Goal: Task Accomplishment & Management: Complete application form

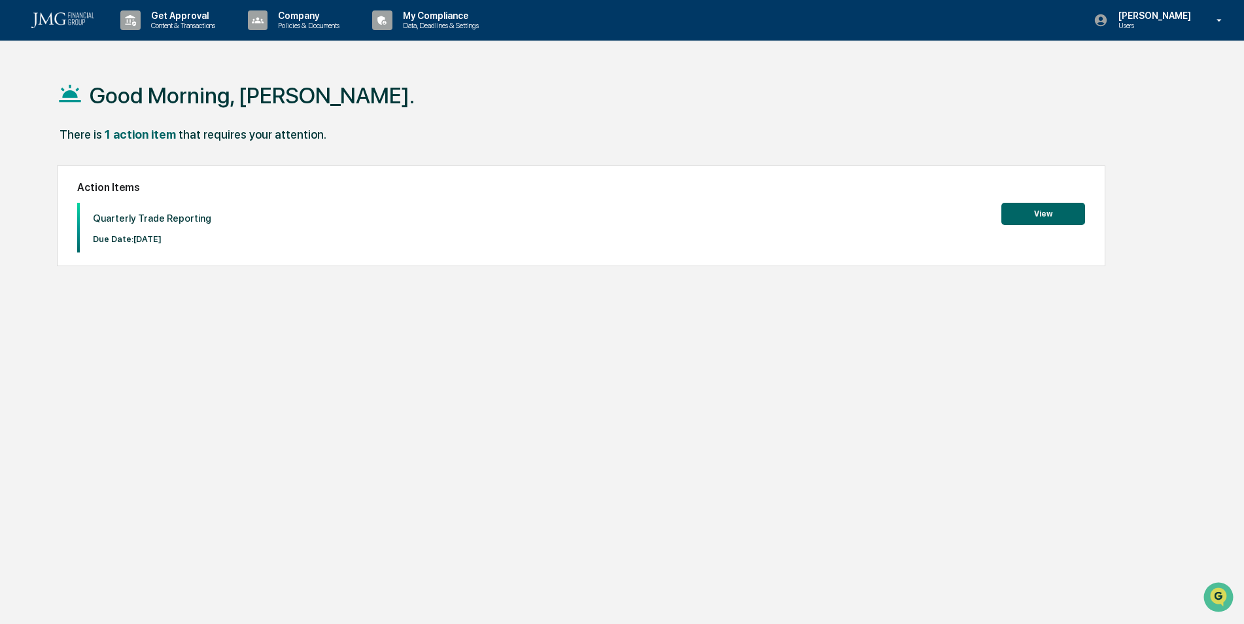
click at [1028, 216] on button "View" at bounding box center [1043, 214] width 84 height 22
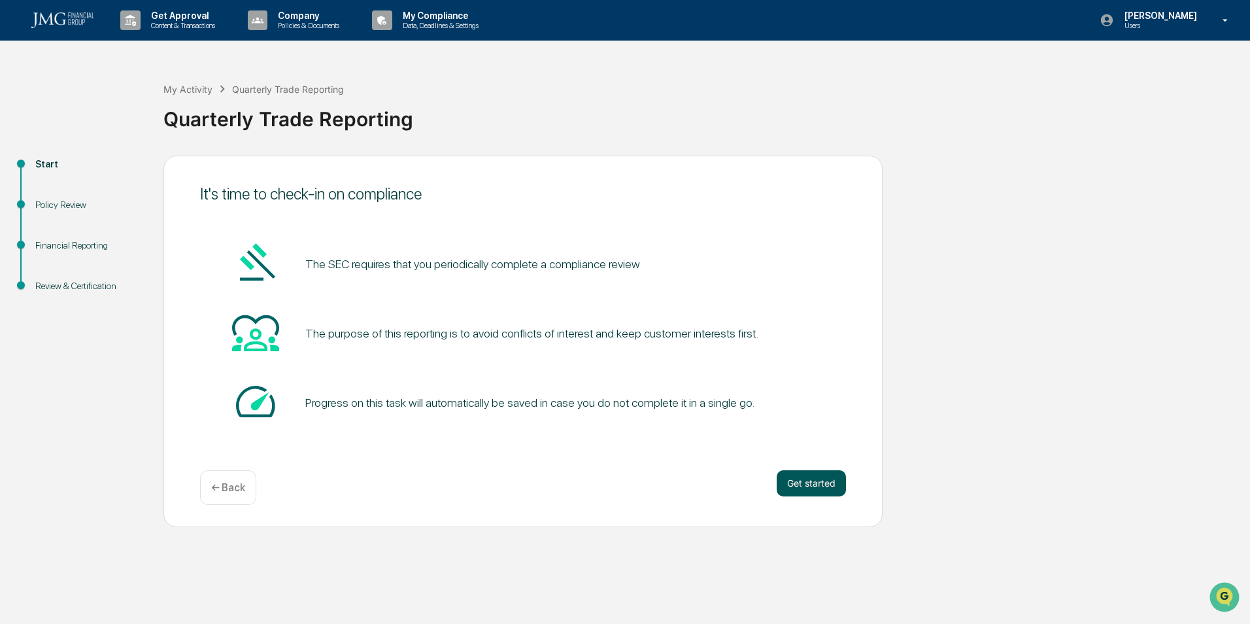
click at [823, 483] on button "Get started" at bounding box center [811, 483] width 69 height 26
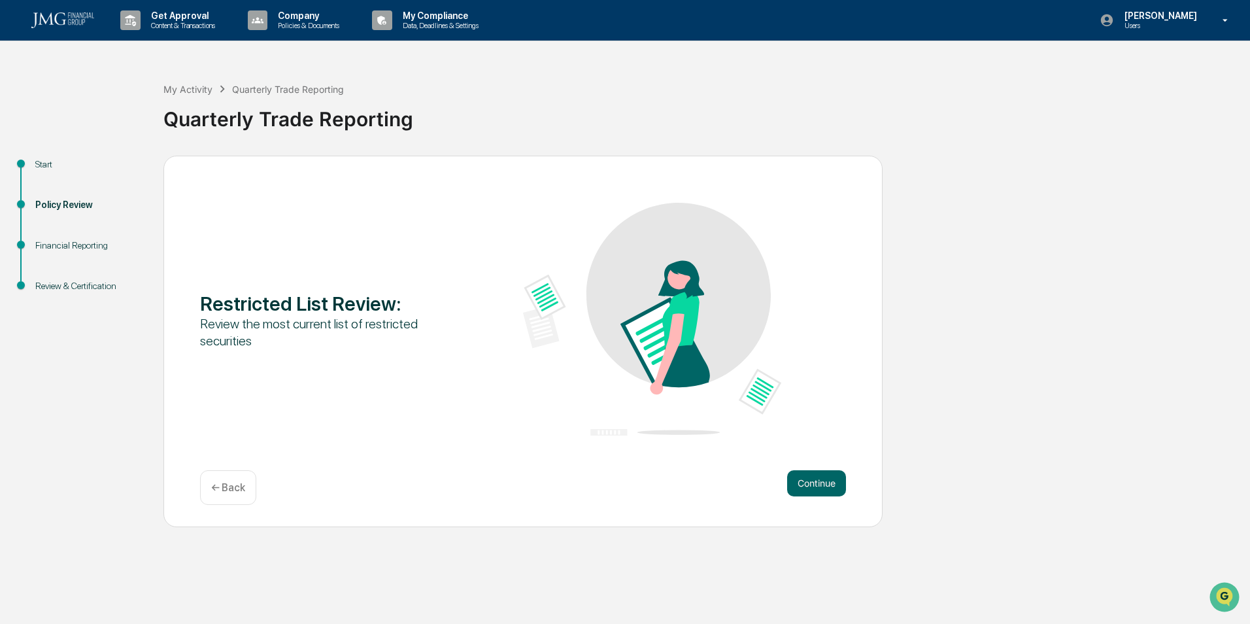
click at [823, 483] on button "Continue" at bounding box center [816, 483] width 59 height 26
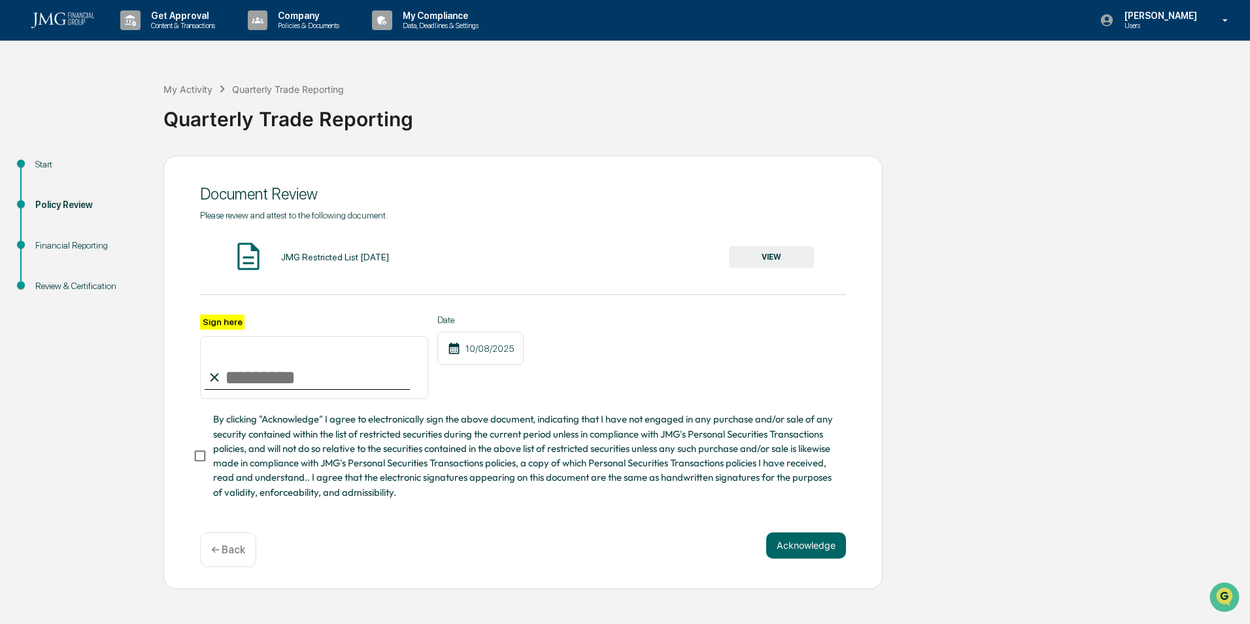
click at [292, 372] on input "Sign here" at bounding box center [314, 367] width 228 height 63
type input "**********"
click at [786, 555] on button "Acknowledge" at bounding box center [806, 545] width 80 height 26
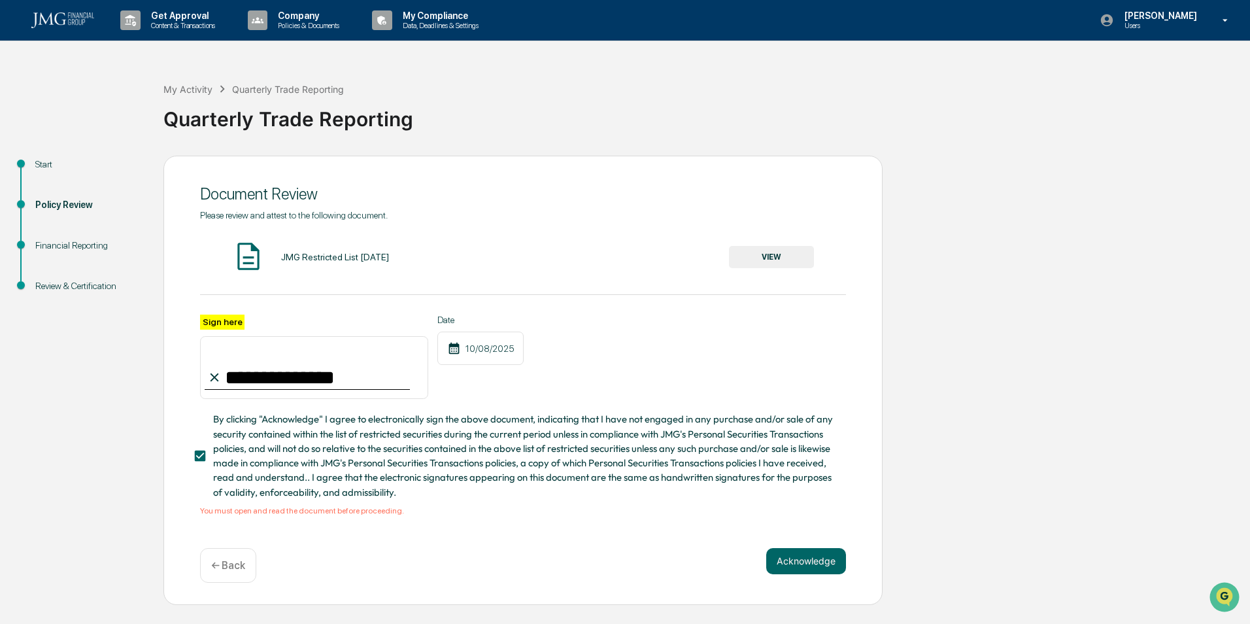
click at [744, 255] on button "VIEW" at bounding box center [771, 257] width 85 height 22
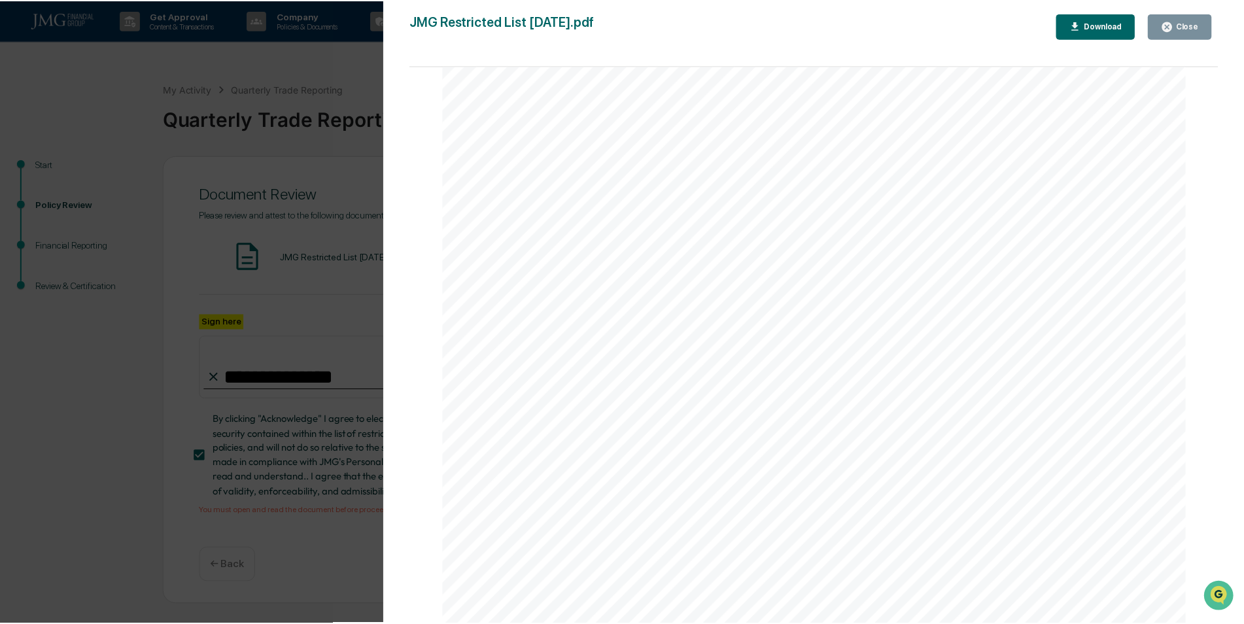
scroll to position [2027, 0]
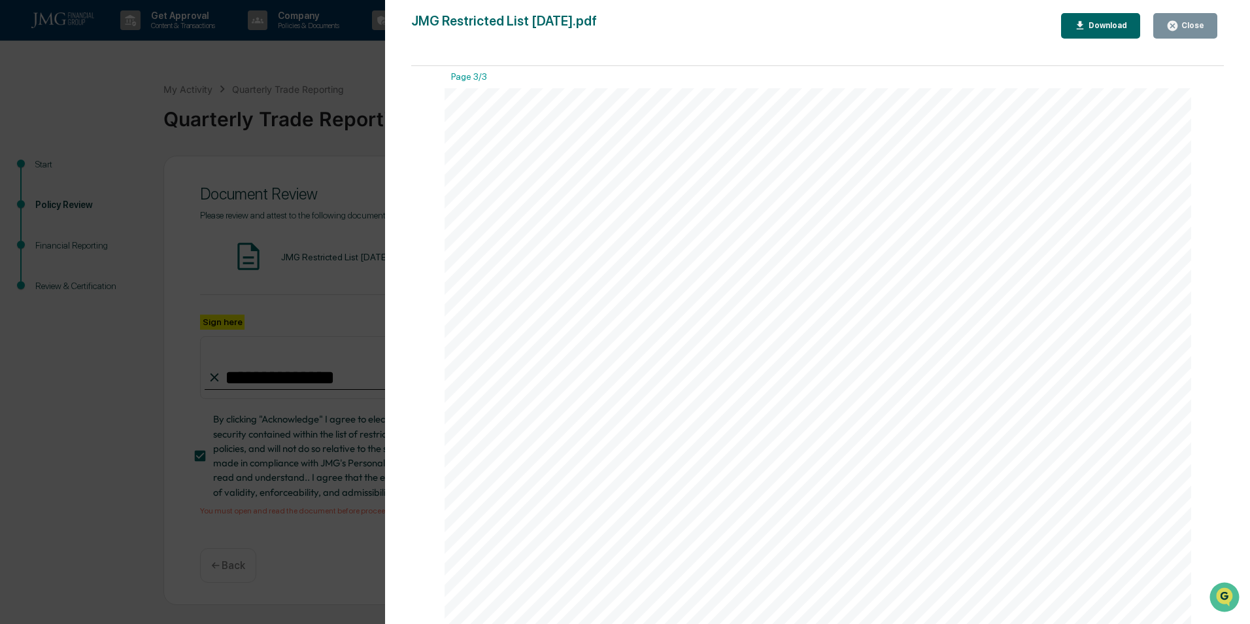
click at [1186, 27] on div "Close" at bounding box center [1192, 25] width 26 height 9
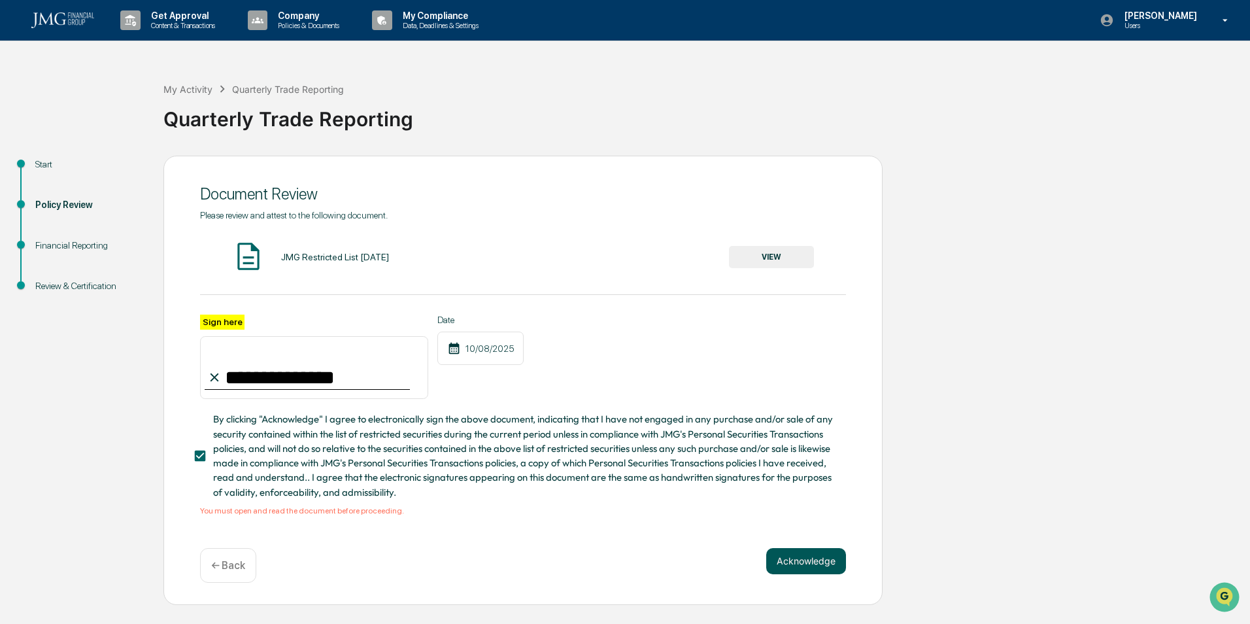
click at [769, 559] on button "Acknowledge" at bounding box center [806, 561] width 80 height 26
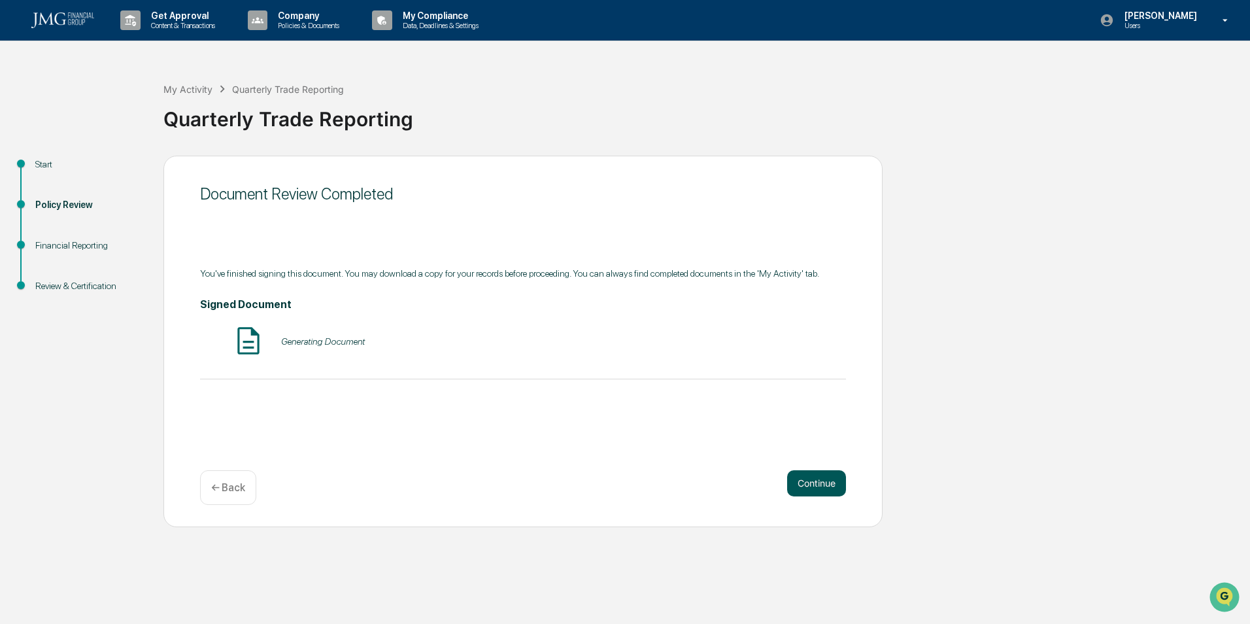
click at [809, 485] on button "Continue" at bounding box center [816, 483] width 59 height 26
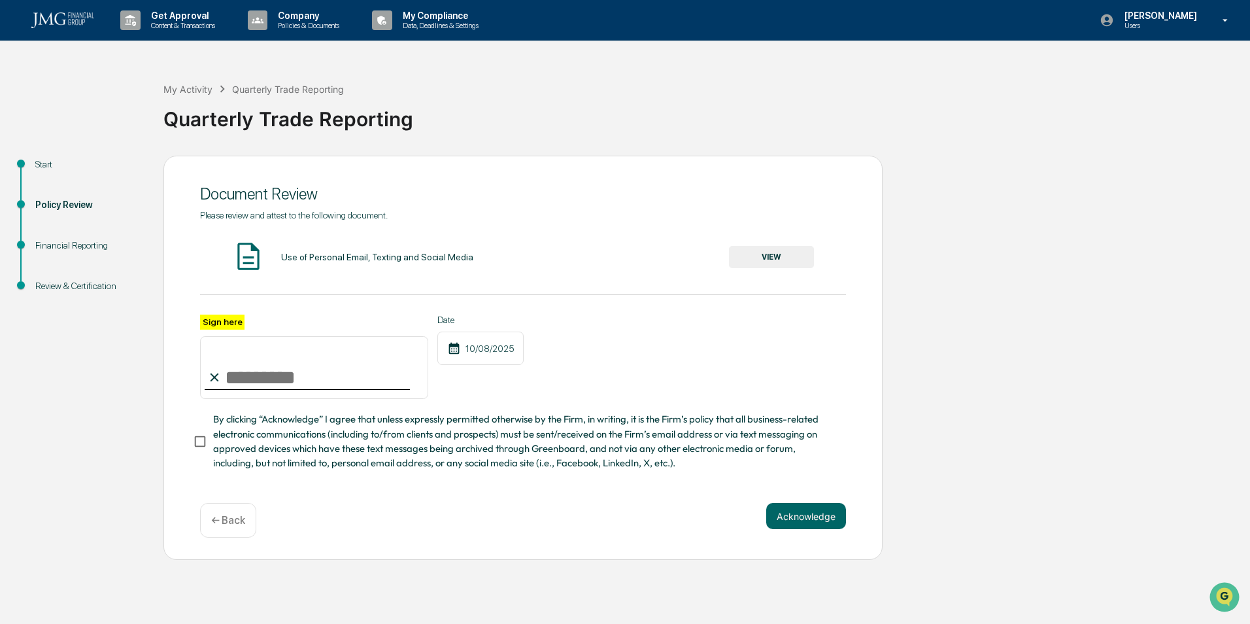
click at [346, 368] on input "Sign here" at bounding box center [314, 367] width 228 height 63
click at [743, 256] on button "VIEW" at bounding box center [771, 257] width 85 height 22
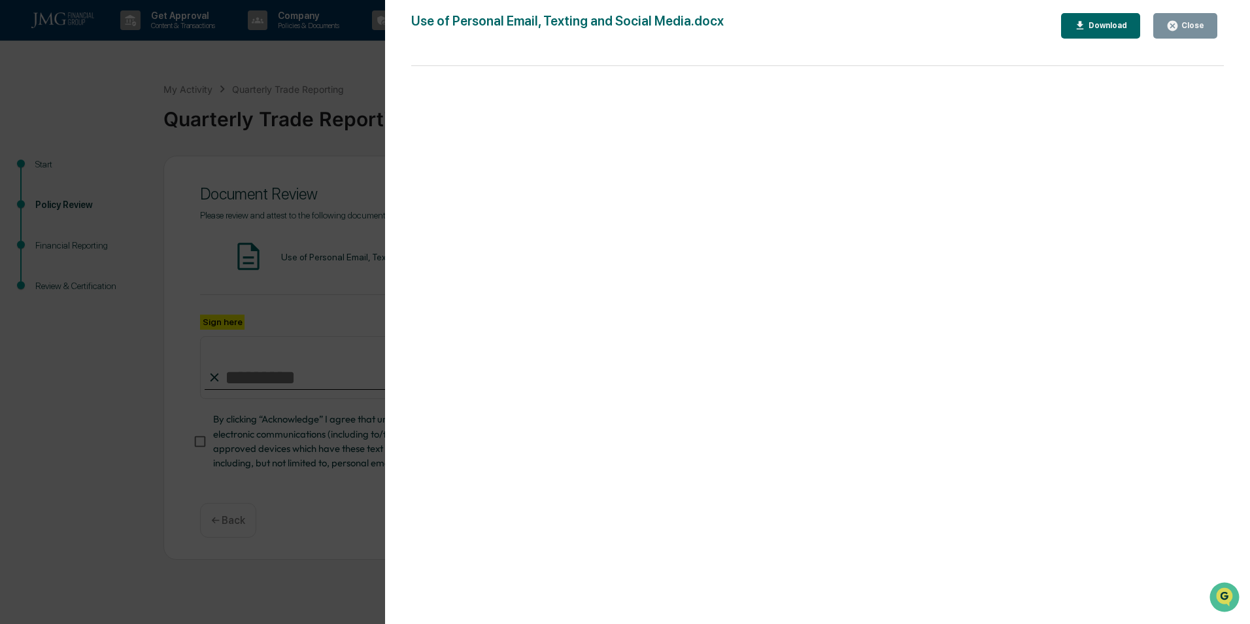
click at [1186, 32] on button "Close" at bounding box center [1186, 26] width 64 height 26
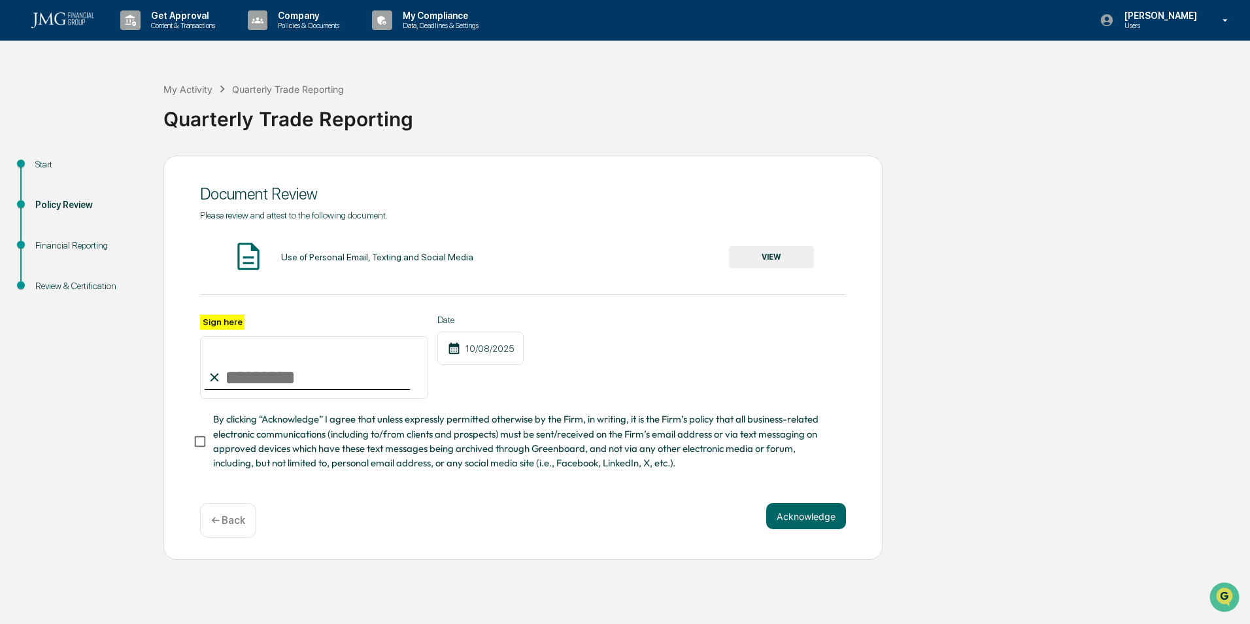
click at [276, 390] on div at bounding box center [307, 388] width 205 height 1
click at [276, 385] on input "Sign here" at bounding box center [314, 367] width 228 height 63
type input "**********"
click at [797, 520] on button "Acknowledge" at bounding box center [806, 516] width 80 height 26
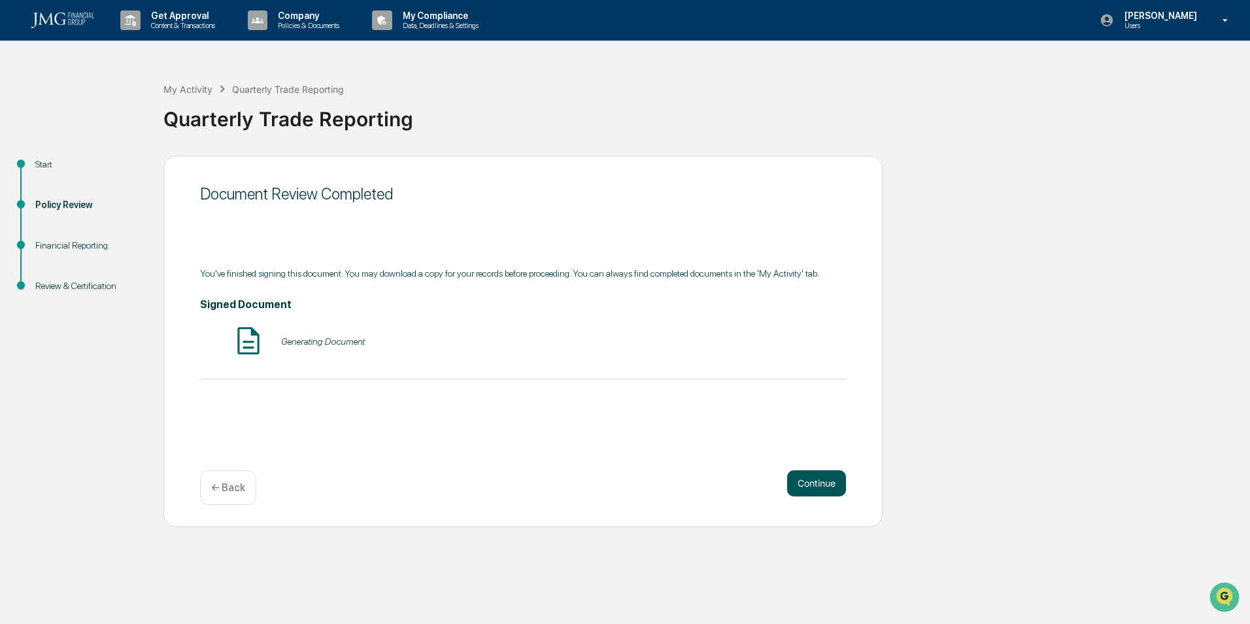
click at [797, 490] on button "Continue" at bounding box center [816, 483] width 59 height 26
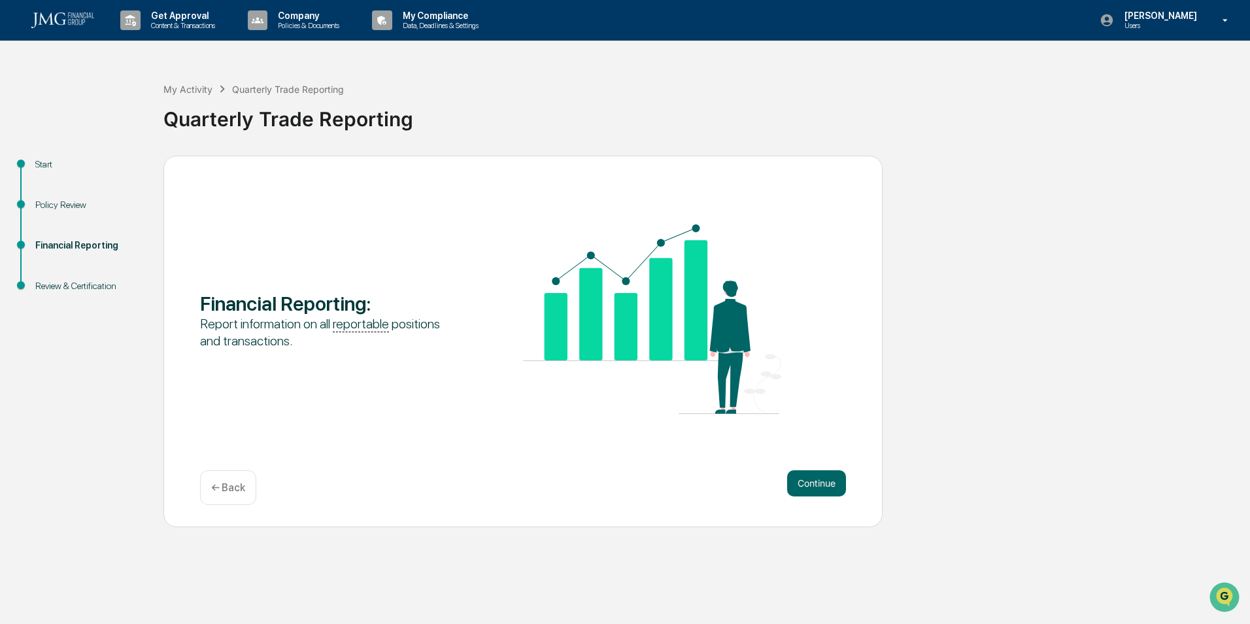
click at [797, 490] on button "Continue" at bounding box center [816, 483] width 59 height 26
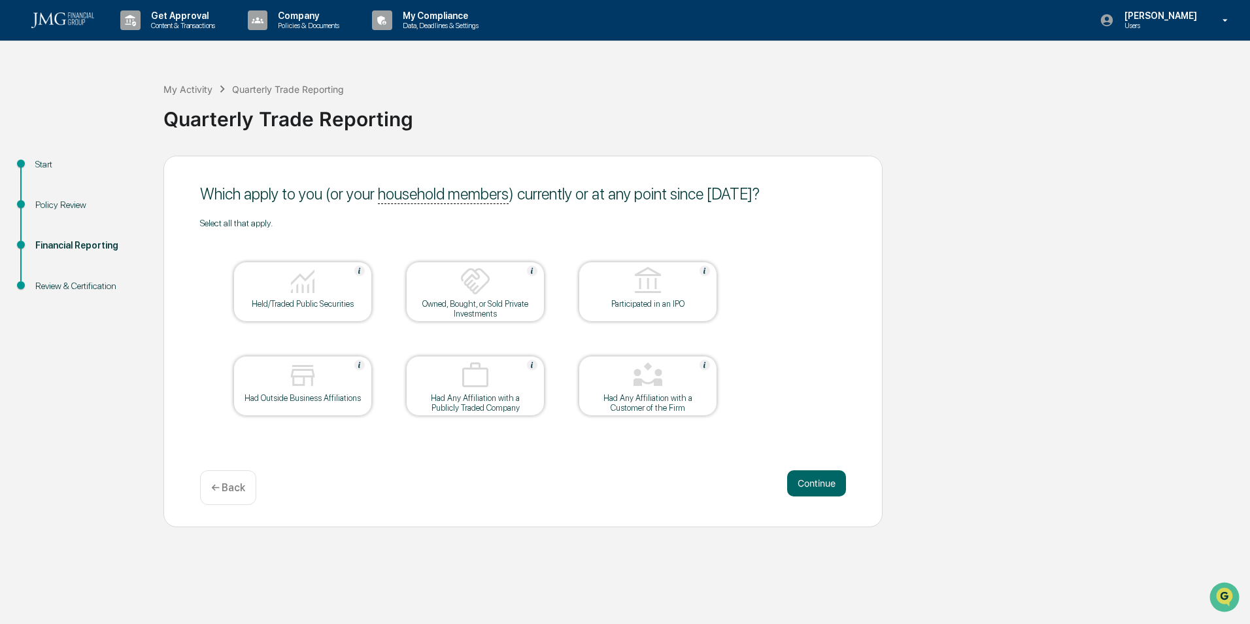
click at [256, 307] on div "Held/Traded Public Securities" at bounding box center [303, 304] width 118 height 10
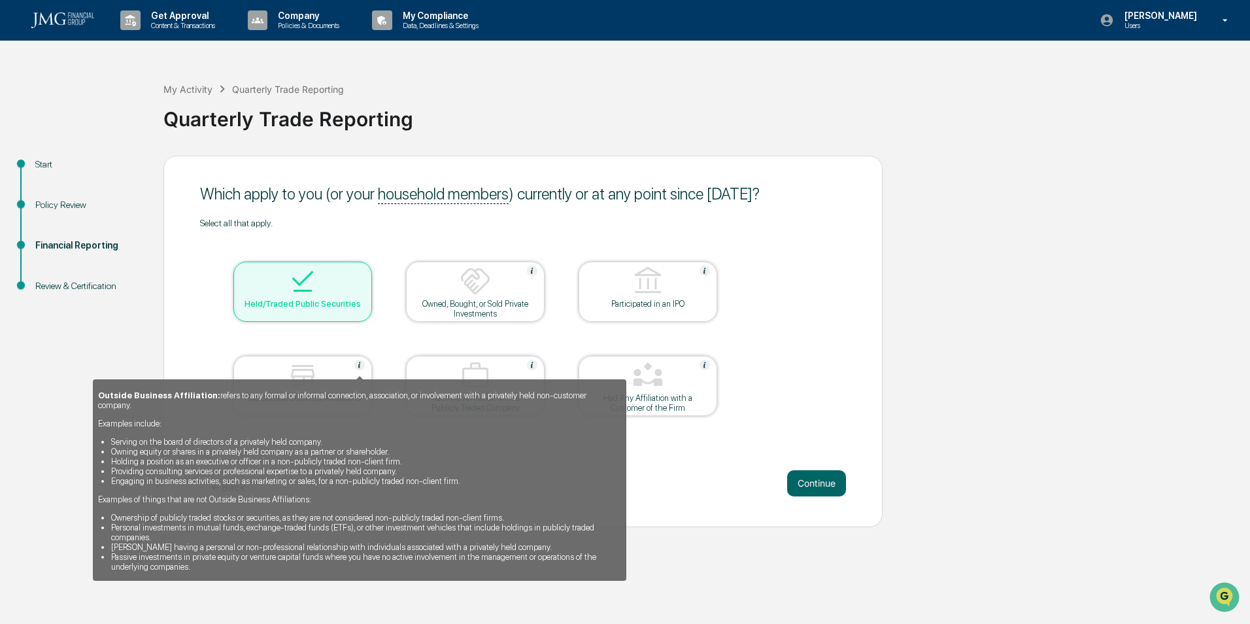
click at [360, 366] on img at bounding box center [359, 365] width 10 height 10
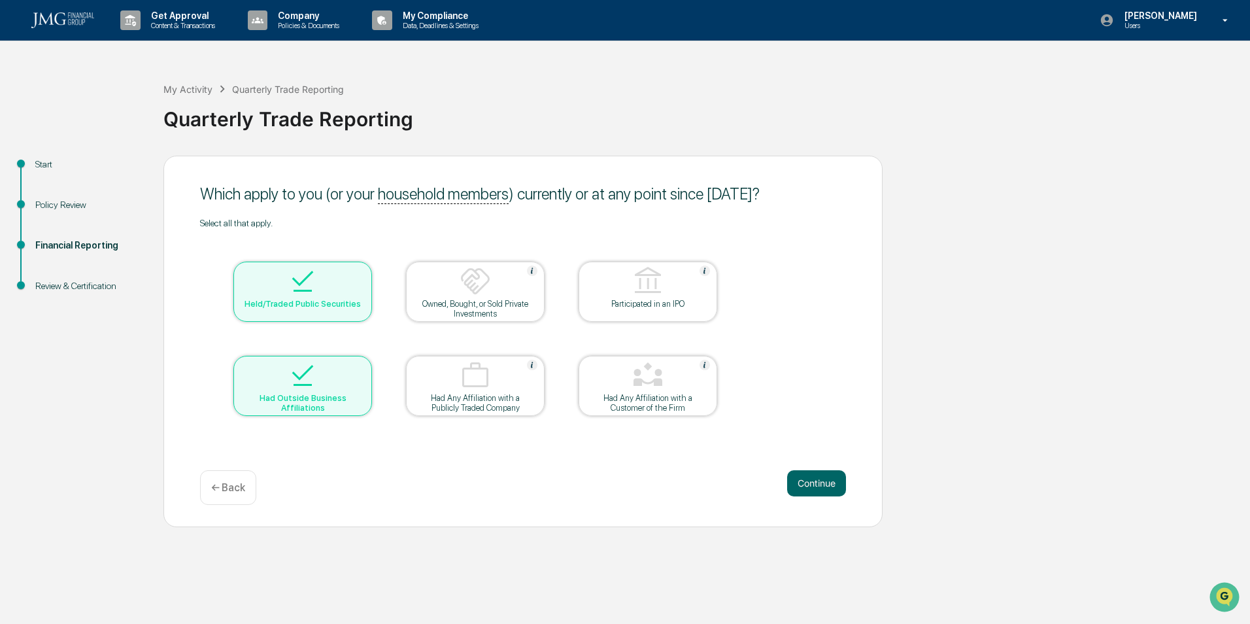
click at [345, 383] on div at bounding box center [302, 376] width 131 height 33
click at [828, 479] on button "Continue" at bounding box center [816, 483] width 59 height 26
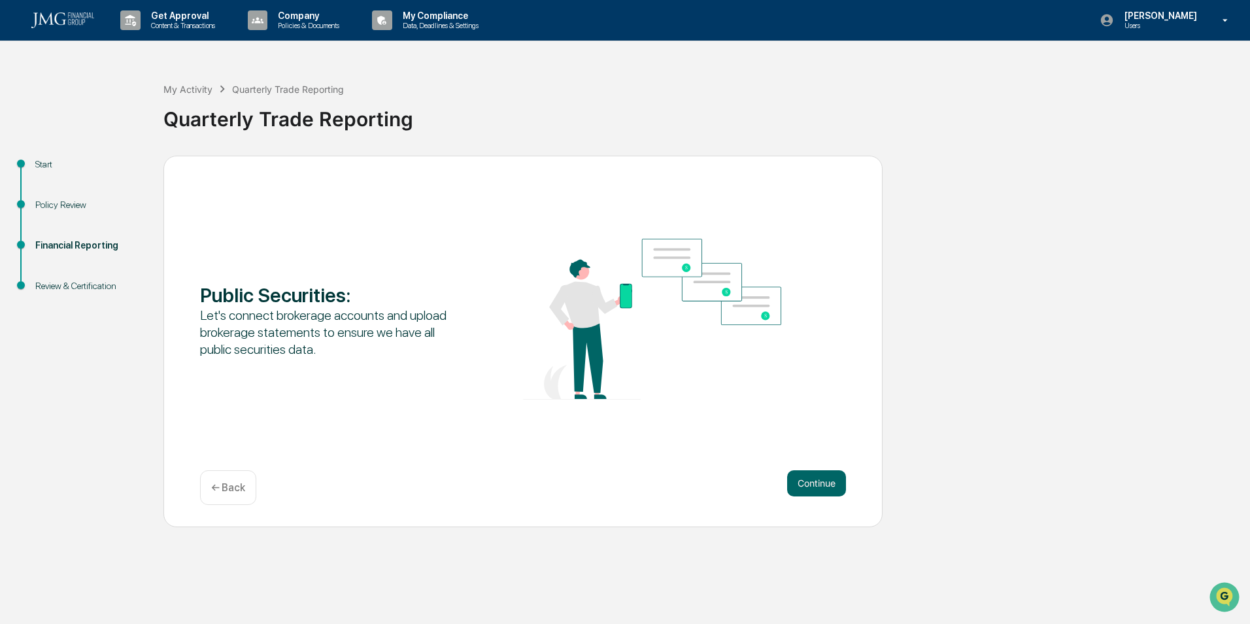
click at [828, 479] on button "Continue" at bounding box center [816, 483] width 59 height 26
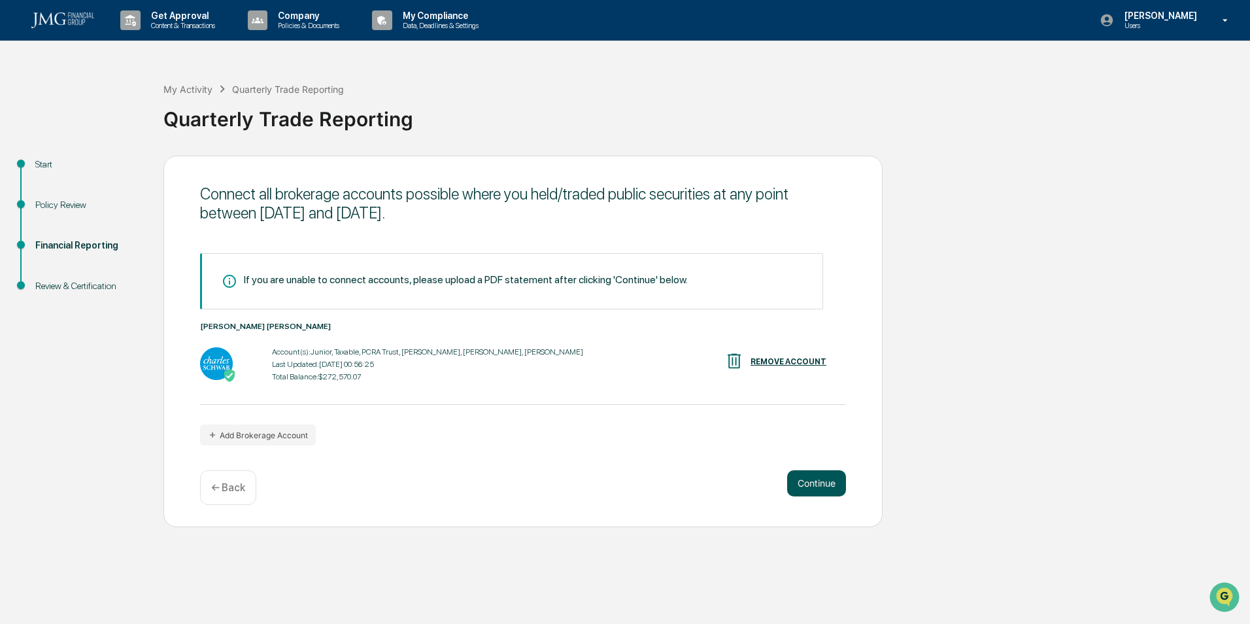
click at [815, 485] on button "Continue" at bounding box center [816, 483] width 59 height 26
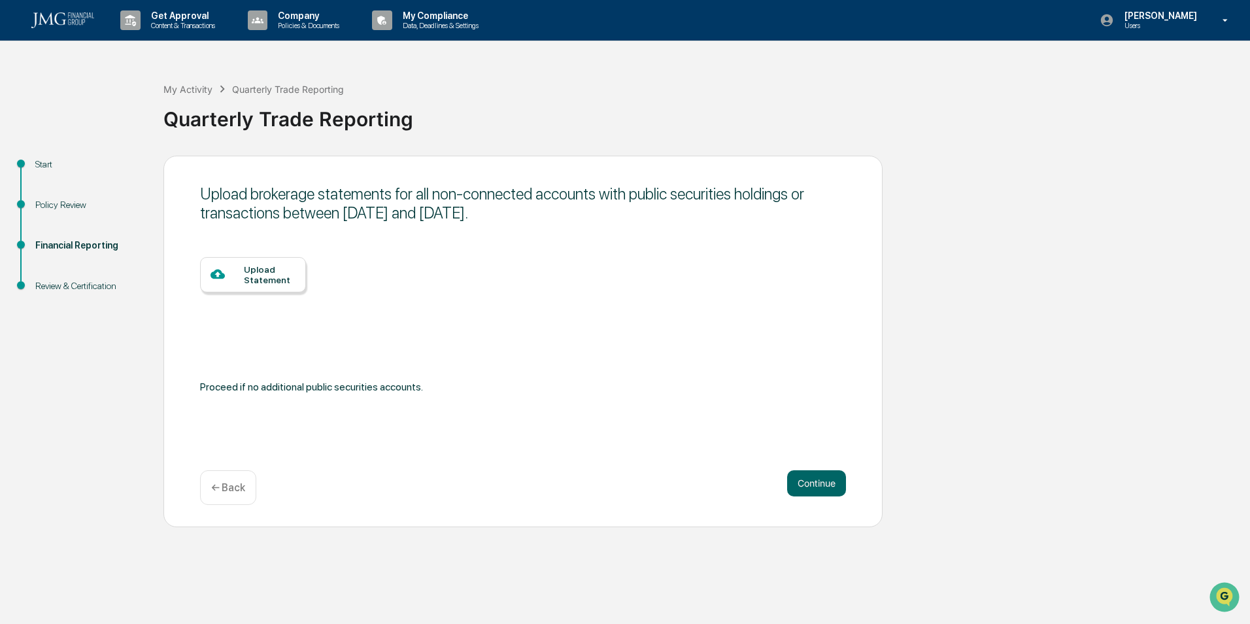
click at [204, 489] on div "← Back" at bounding box center [228, 487] width 56 height 35
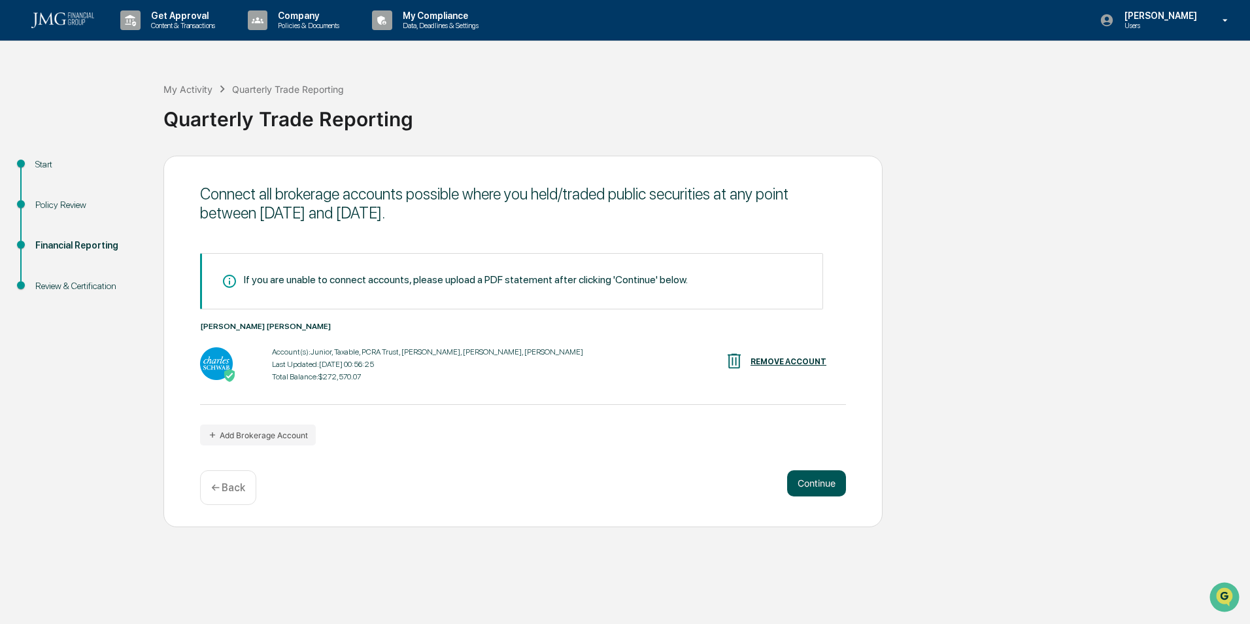
click at [804, 475] on button "Continue" at bounding box center [816, 483] width 59 height 26
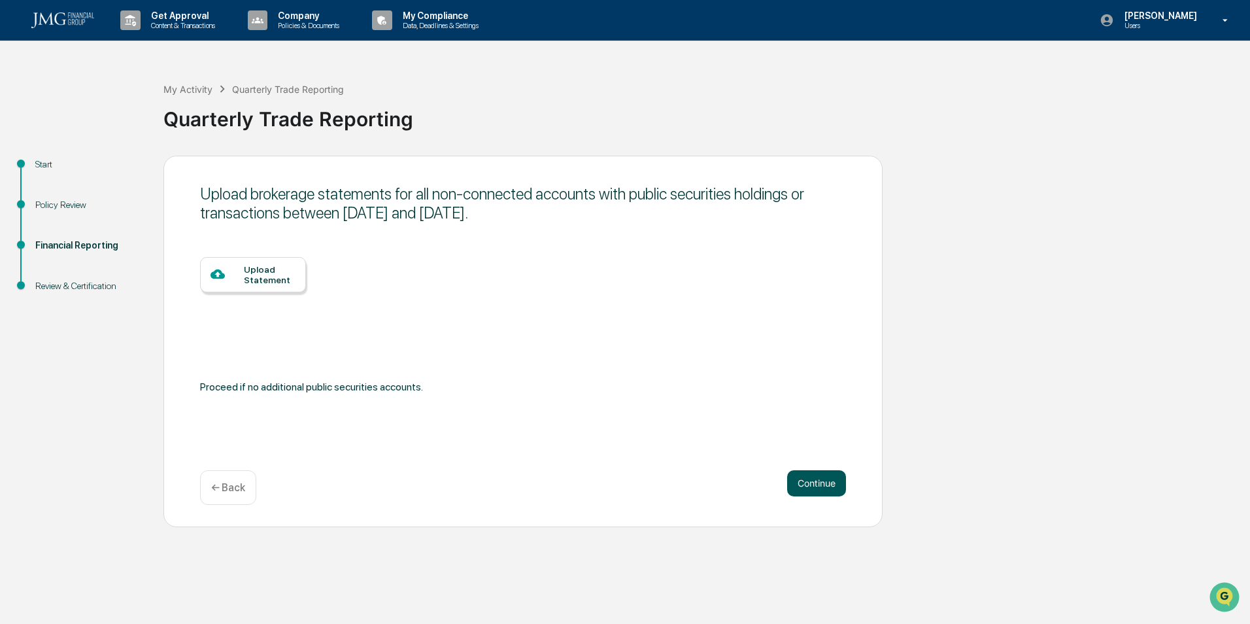
click at [804, 484] on button "Continue" at bounding box center [816, 483] width 59 height 26
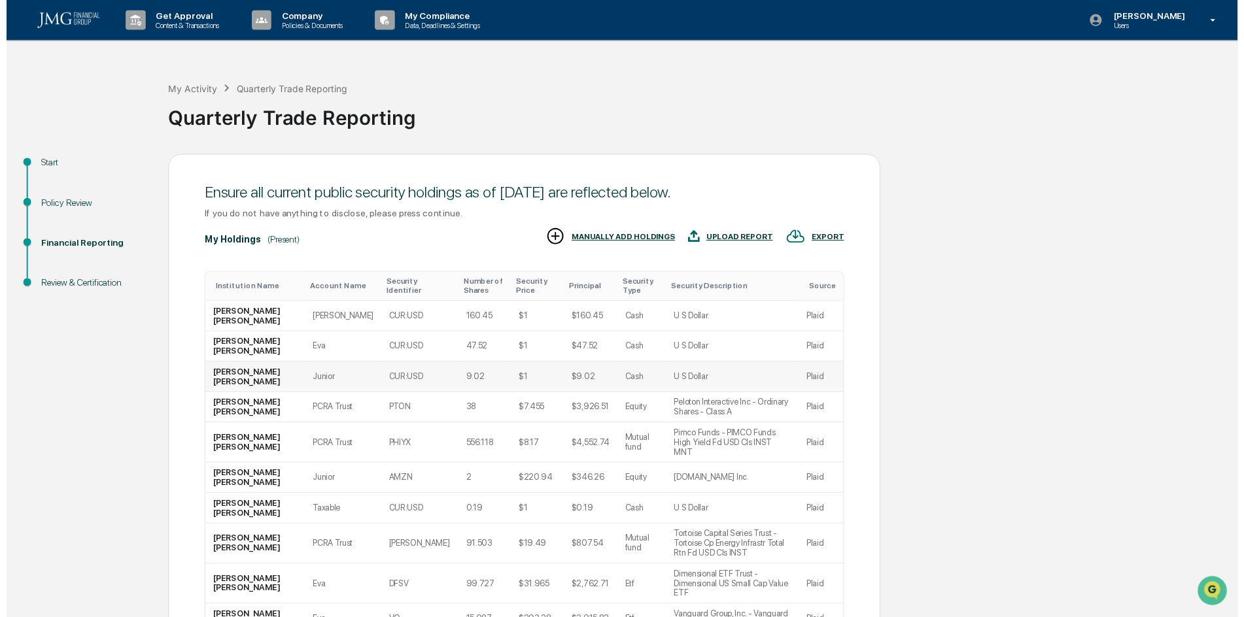
scroll to position [101, 0]
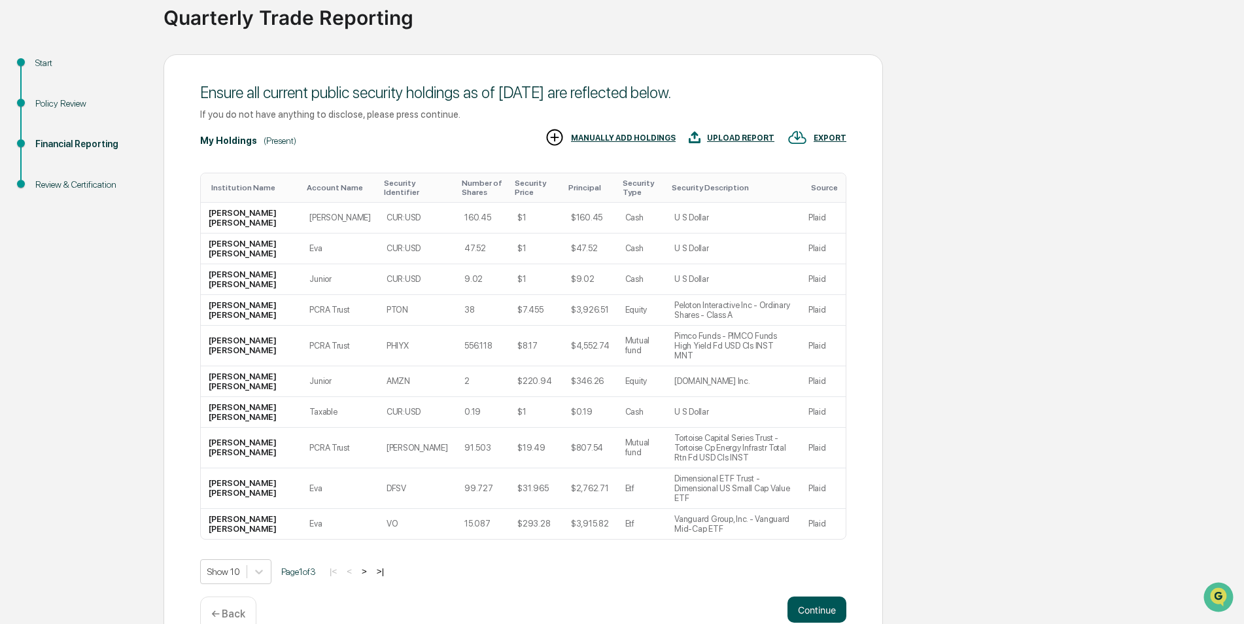
click at [829, 596] on button "Continue" at bounding box center [816, 609] width 59 height 26
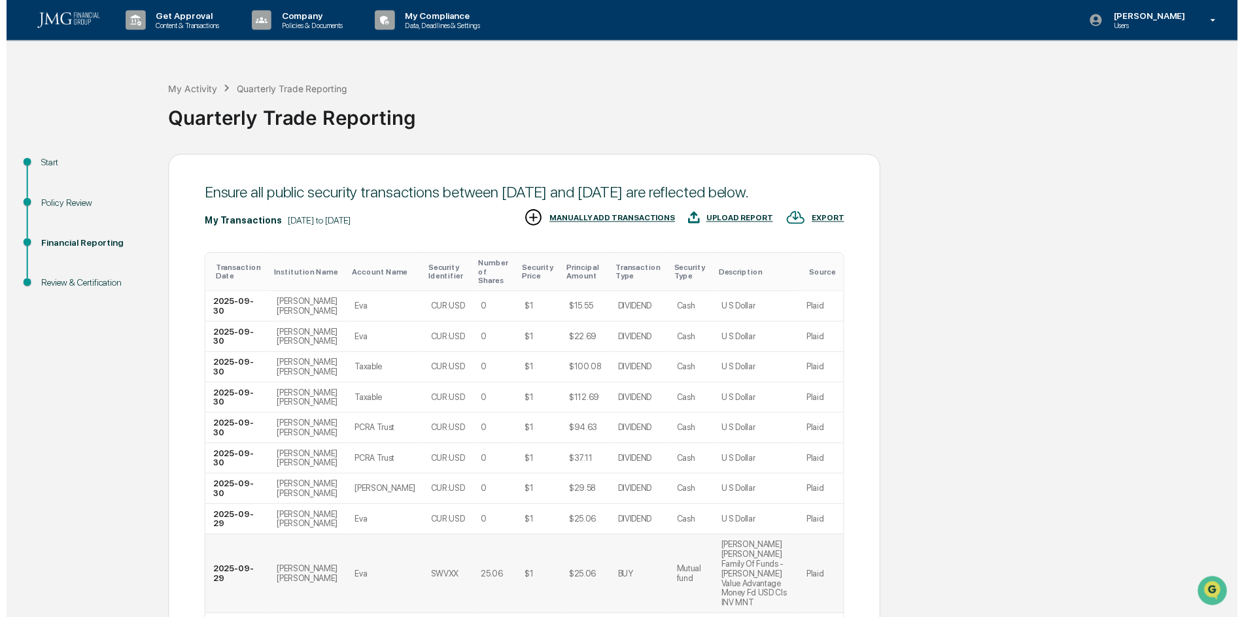
scroll to position [121, 0]
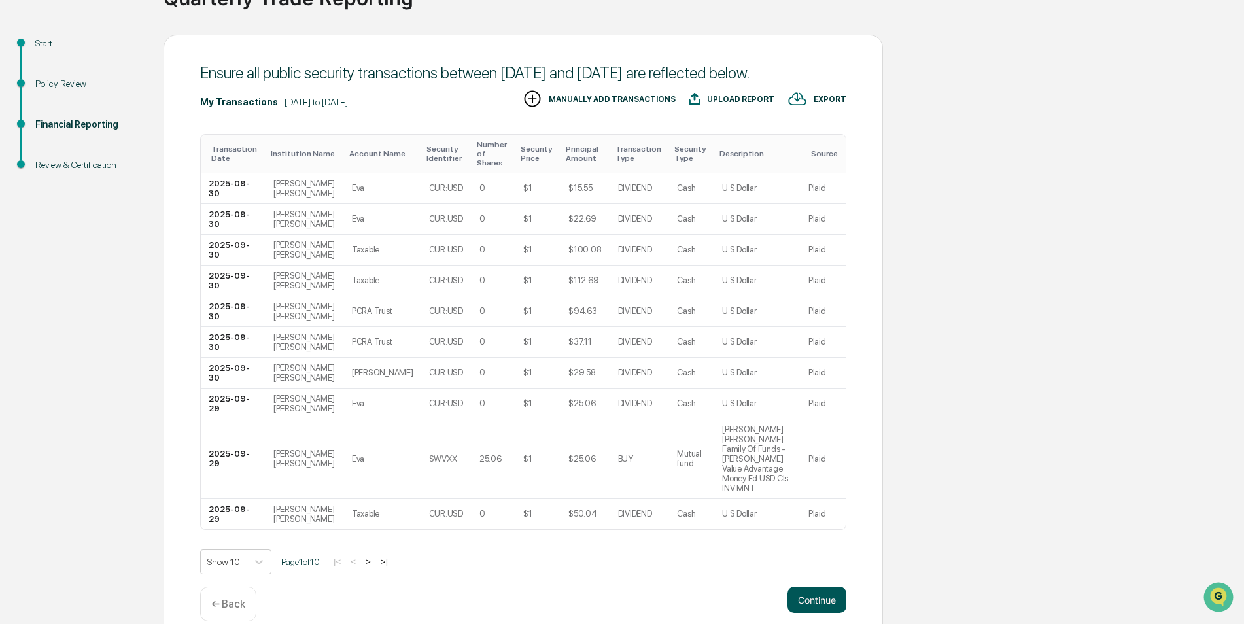
click at [814, 587] on button "Continue" at bounding box center [816, 600] width 59 height 26
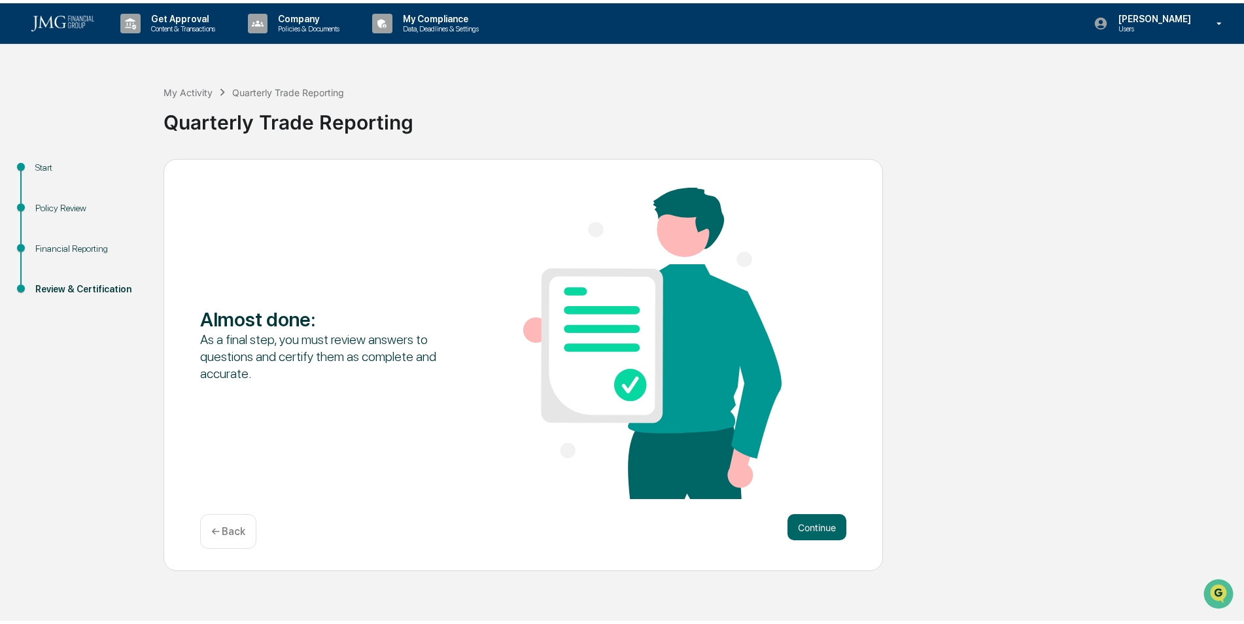
scroll to position [0, 0]
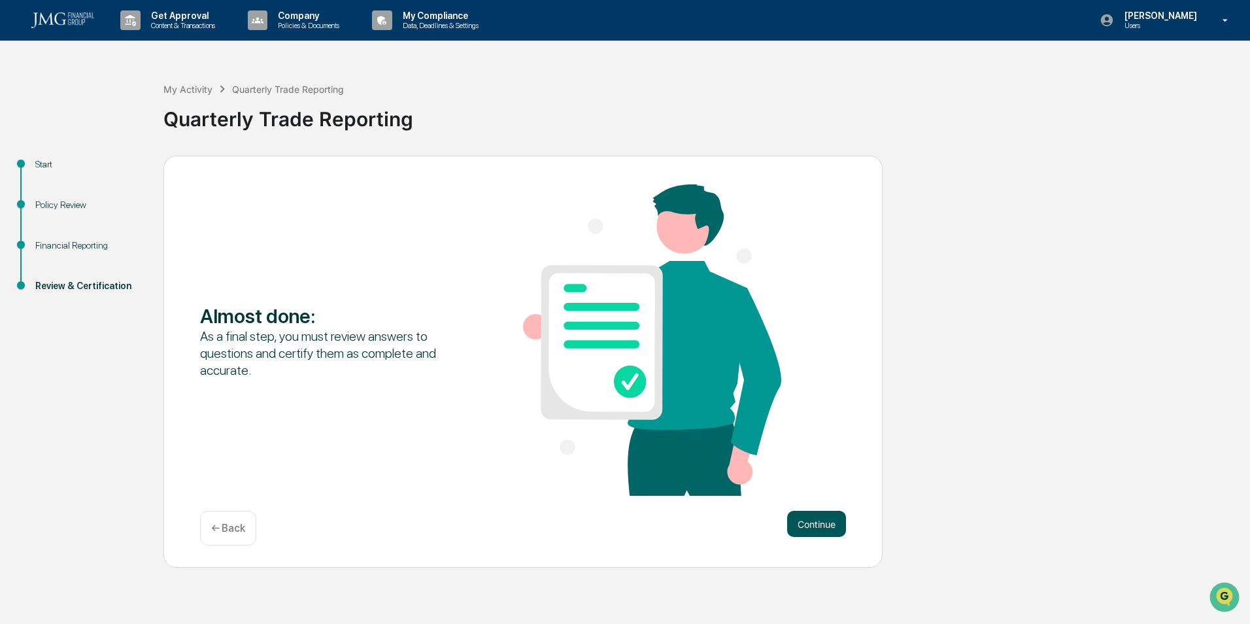
click at [821, 526] on button "Continue" at bounding box center [816, 524] width 59 height 26
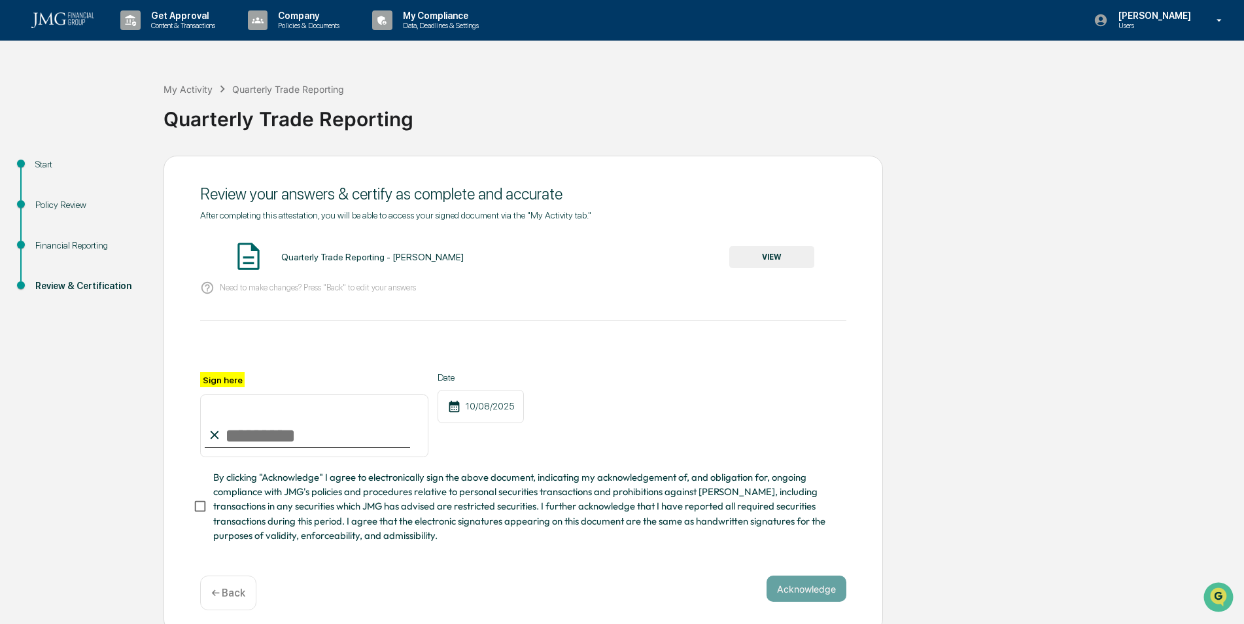
click at [318, 445] on input "Sign here" at bounding box center [314, 425] width 228 height 63
type input "**********"
click at [817, 598] on button "Acknowledge" at bounding box center [806, 589] width 80 height 26
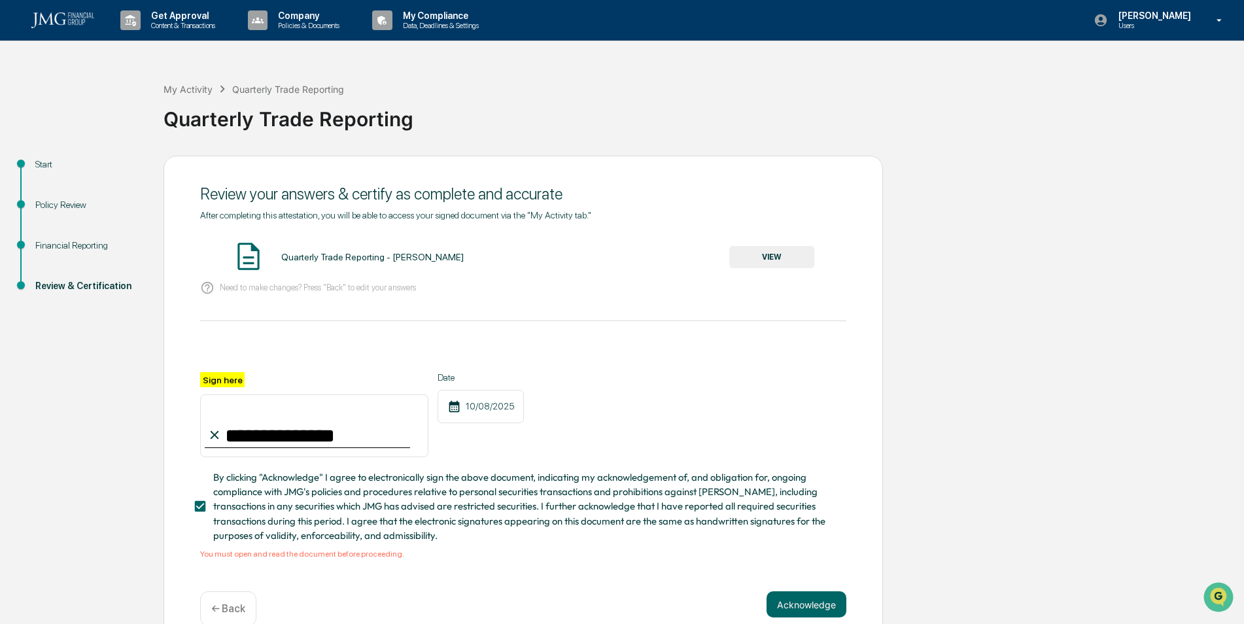
click at [749, 260] on button "VIEW" at bounding box center [771, 257] width 85 height 22
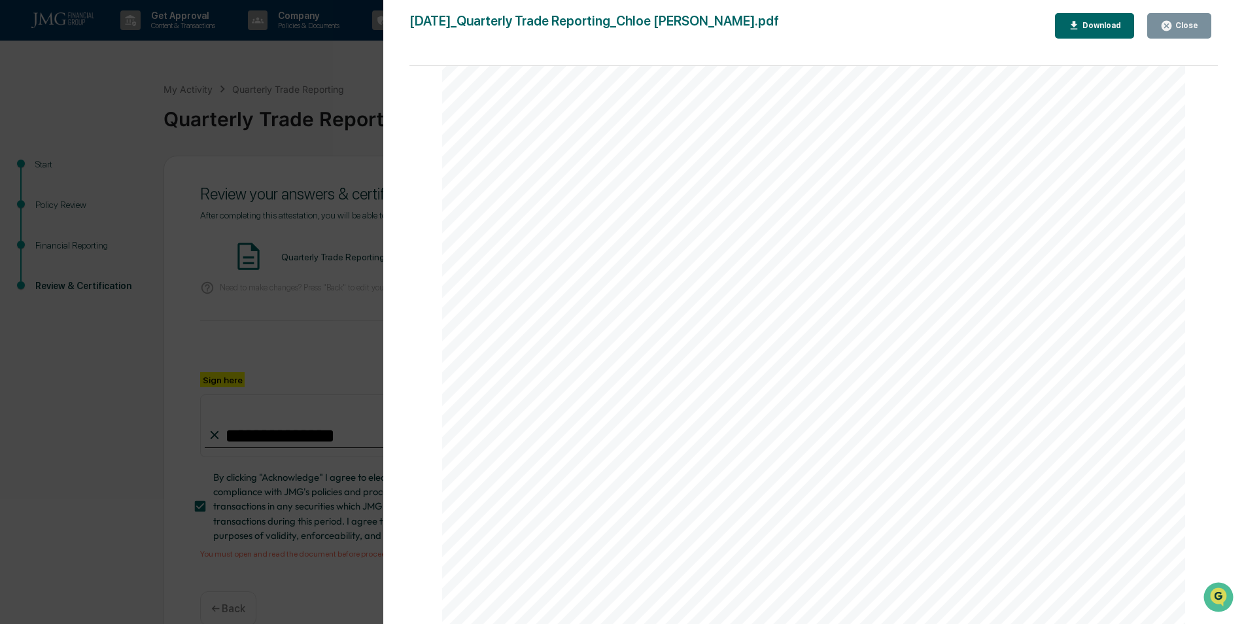
scroll to position [5886, 0]
click at [1169, 21] on icon "button" at bounding box center [1166, 26] width 10 height 10
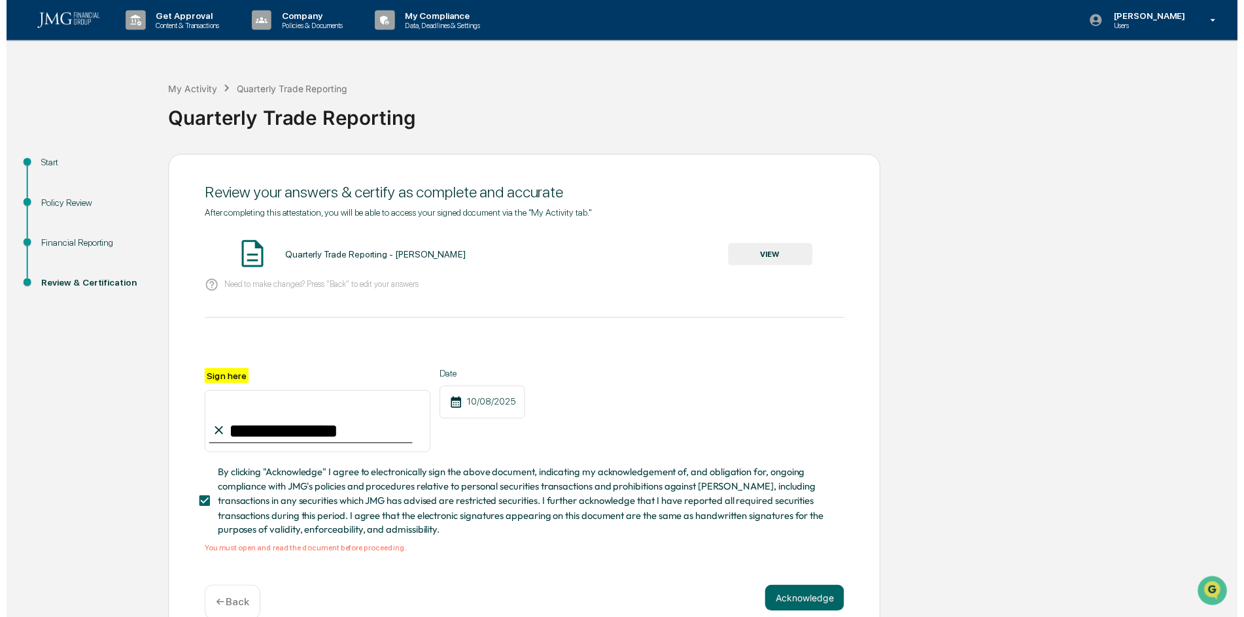
scroll to position [28, 0]
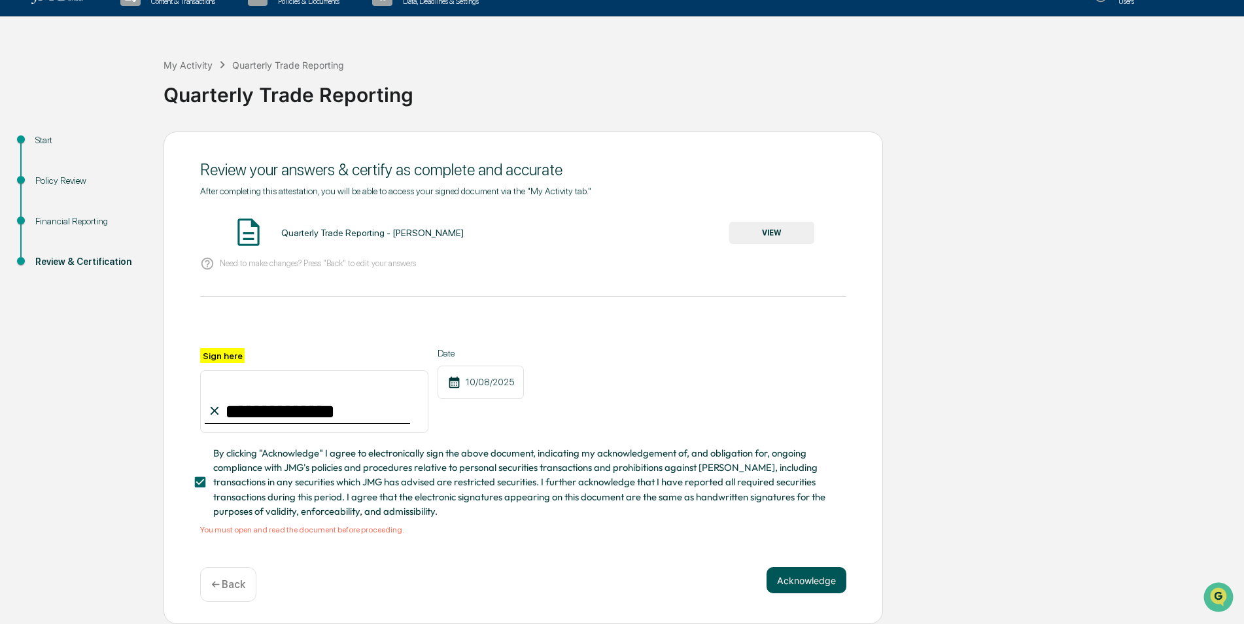
click at [838, 576] on button "Acknowledge" at bounding box center [806, 580] width 80 height 26
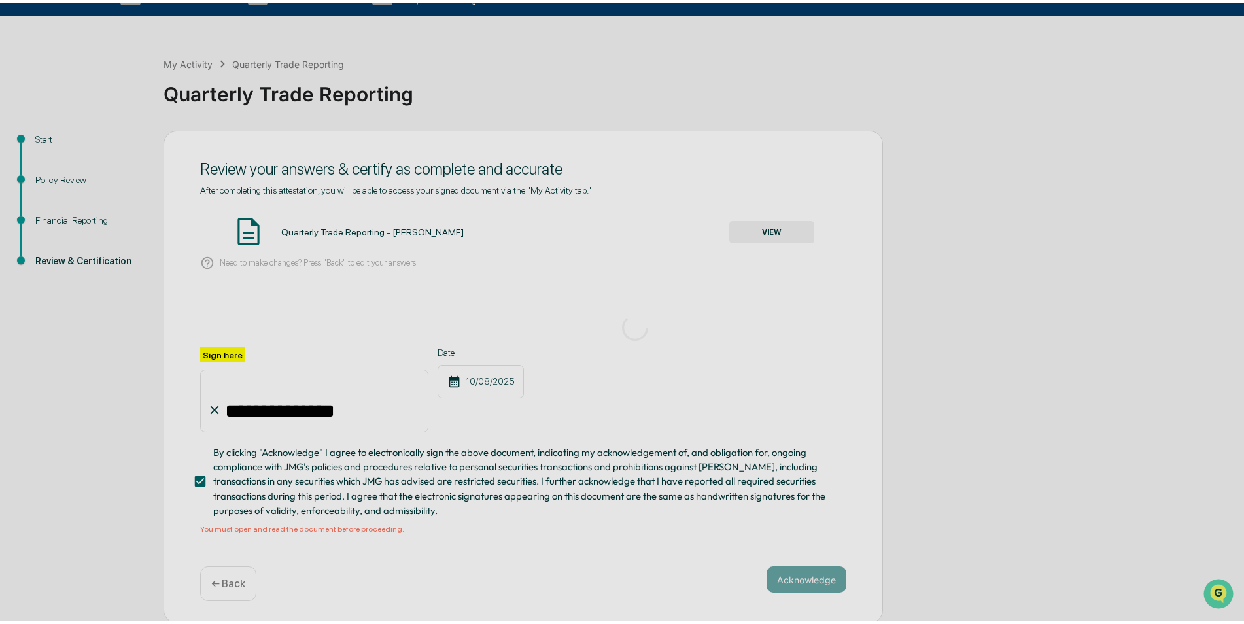
scroll to position [0, 0]
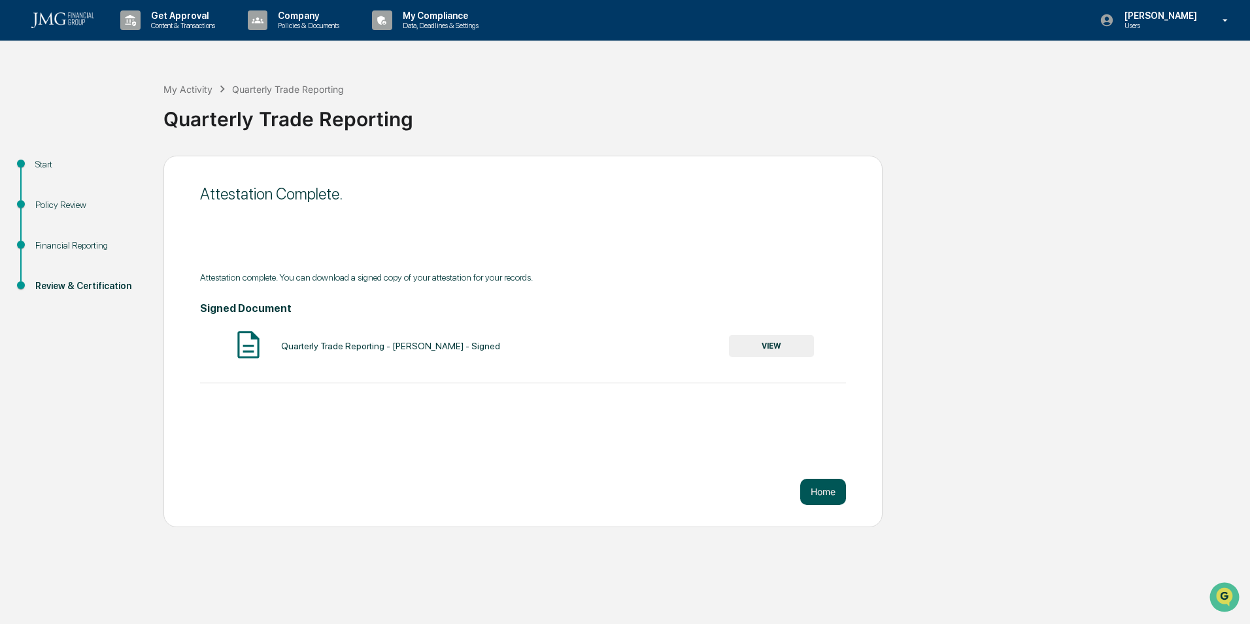
click at [826, 494] on button "Home" at bounding box center [823, 492] width 46 height 26
